Goal: Navigation & Orientation: Find specific page/section

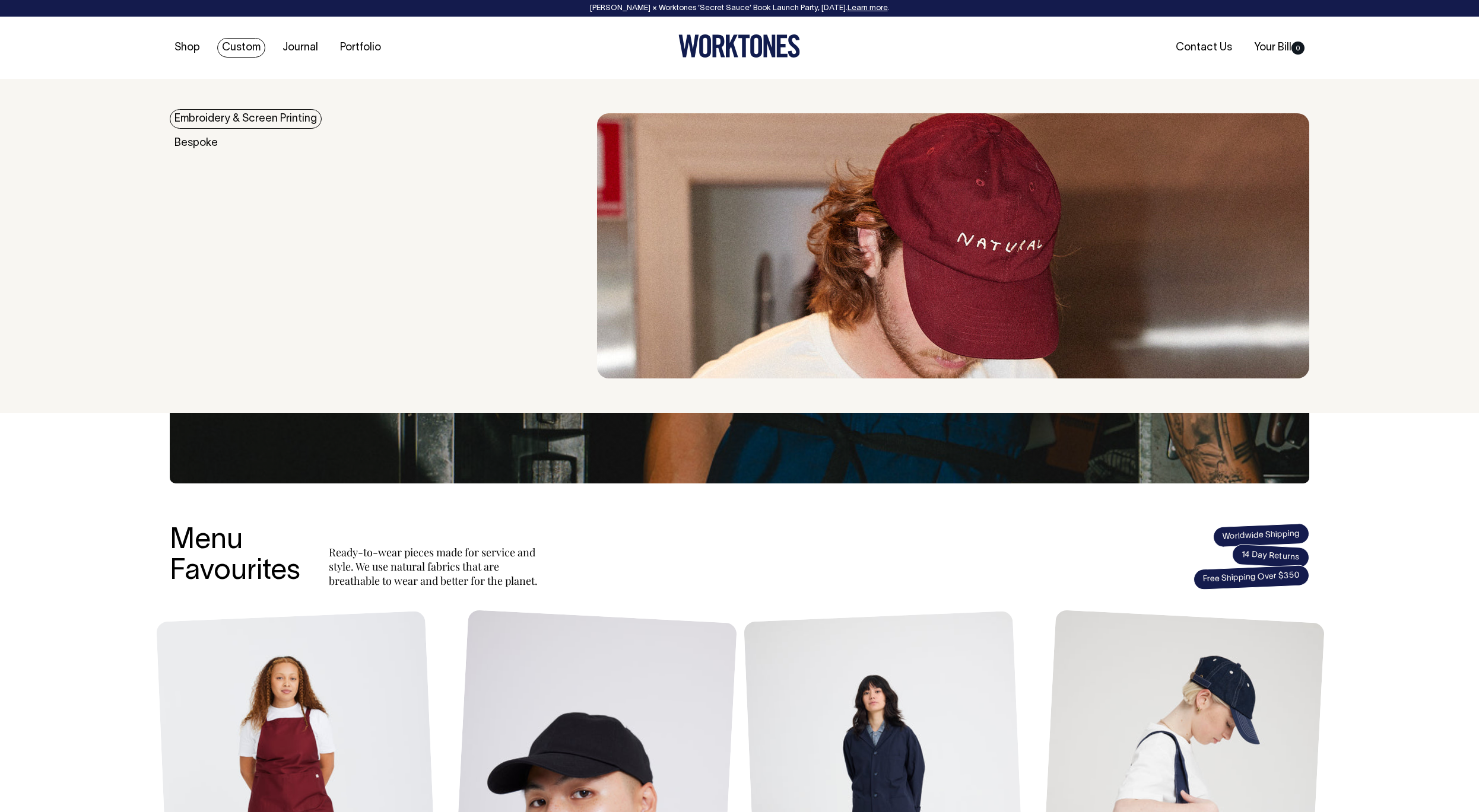
click at [228, 44] on link "Custom" at bounding box center [241, 47] width 48 height 20
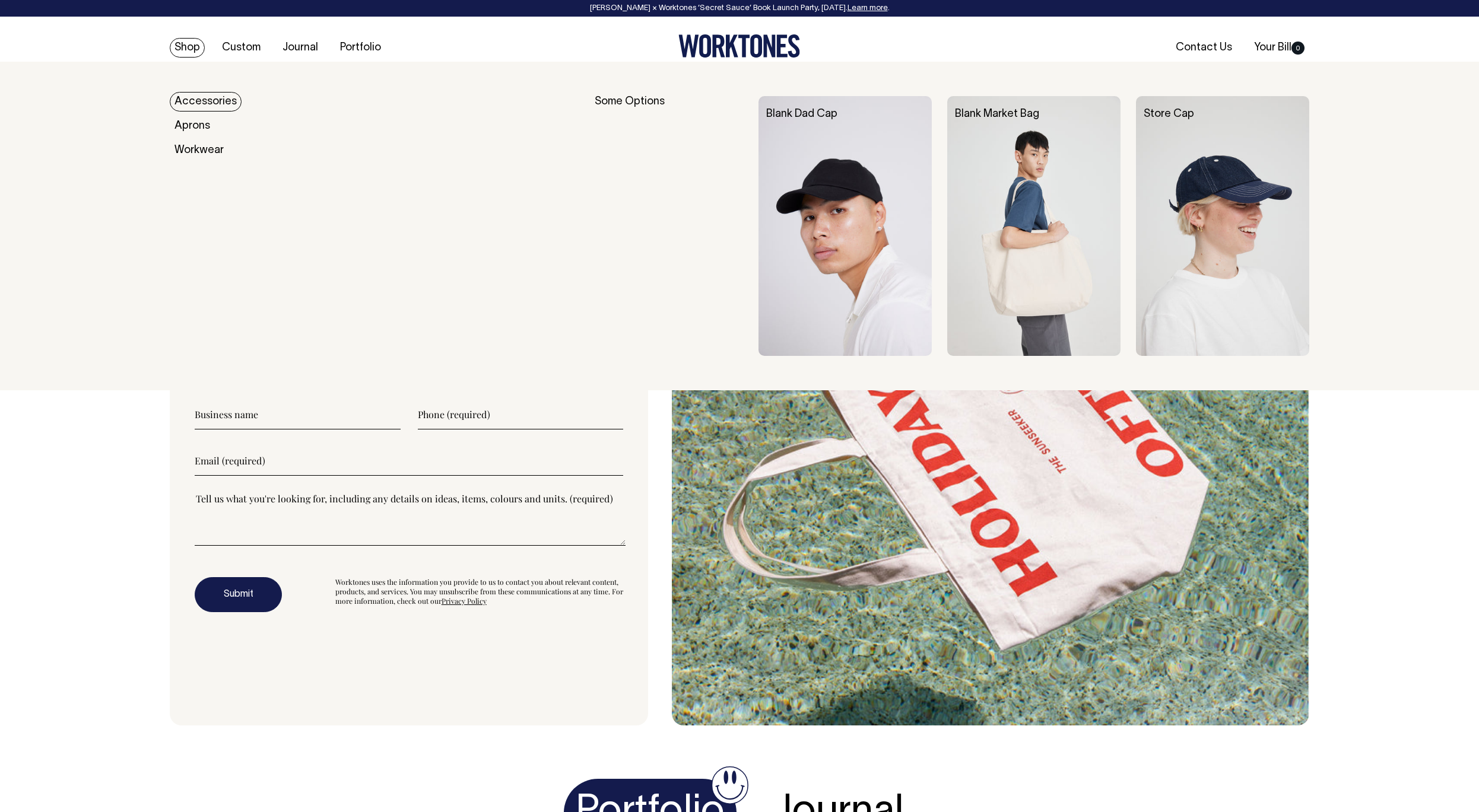
scroll to position [3989, 0]
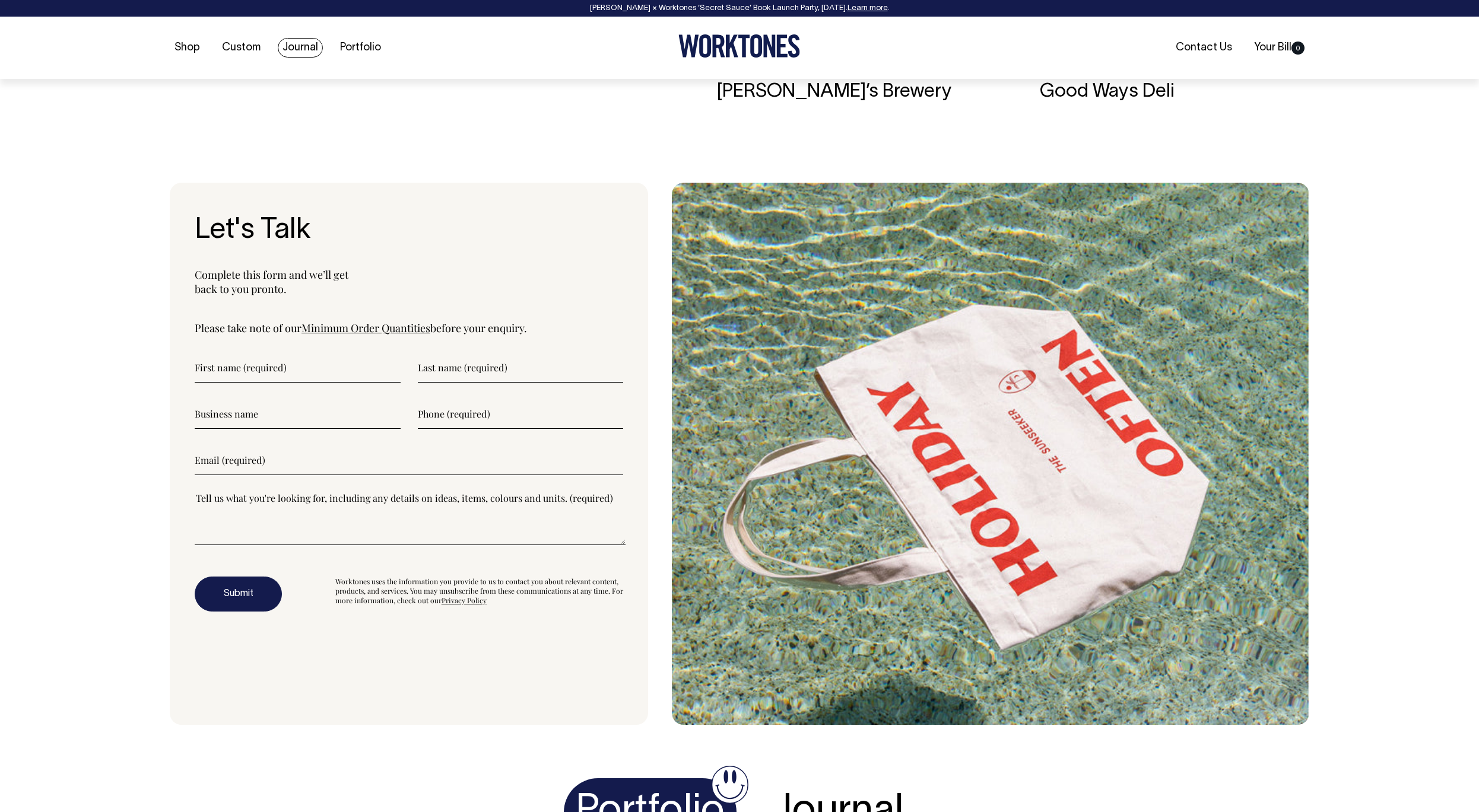
click at [301, 49] on link "Journal" at bounding box center [300, 47] width 45 height 20
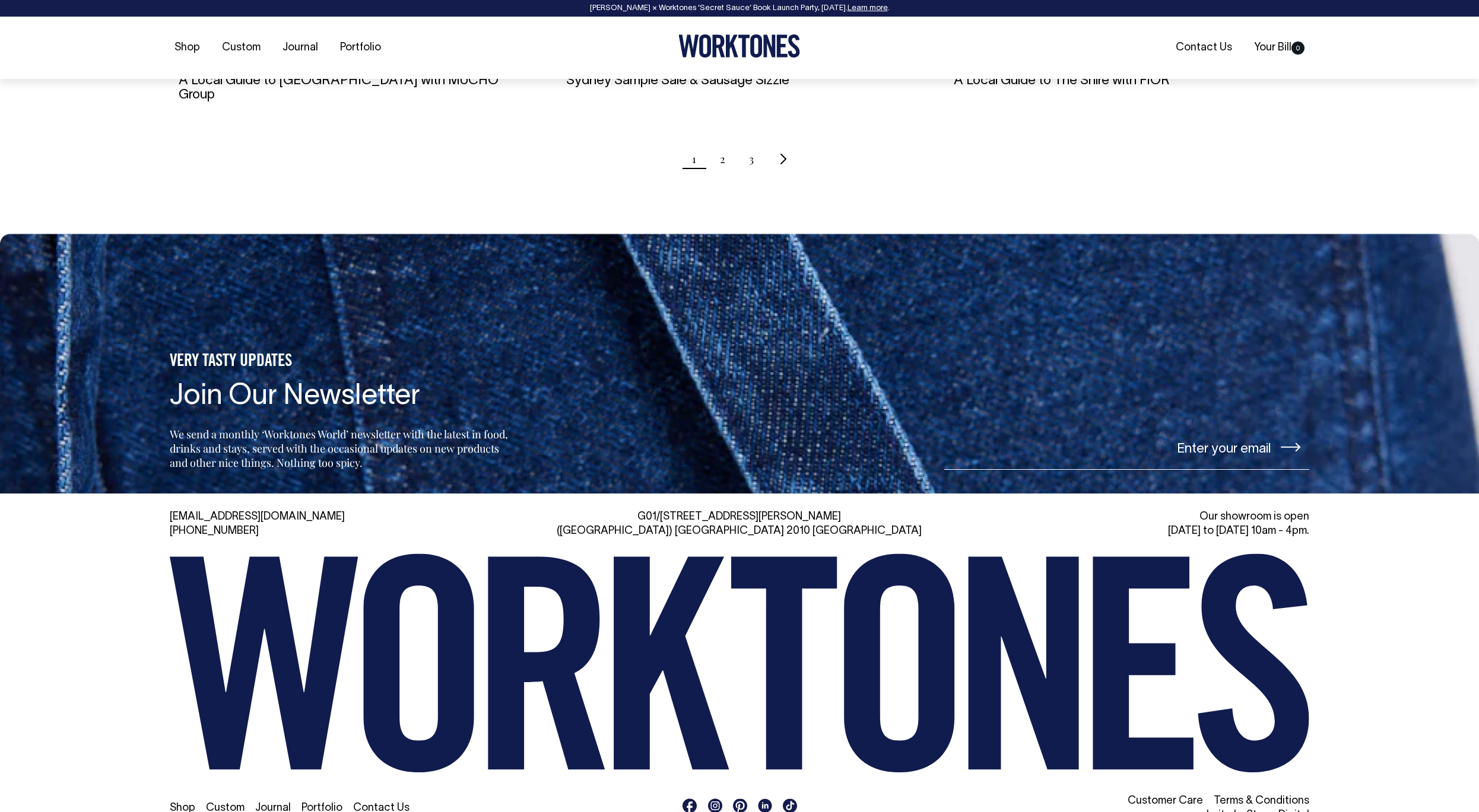
scroll to position [1363, 0]
click at [719, 798] on rect at bounding box center [715, 805] width 14 height 14
